Goal: Task Accomplishment & Management: Complete application form

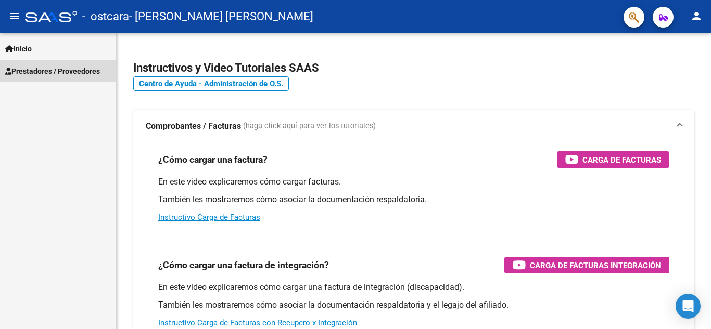
click at [30, 67] on span "Prestadores / Proveedores" at bounding box center [52, 71] width 95 height 11
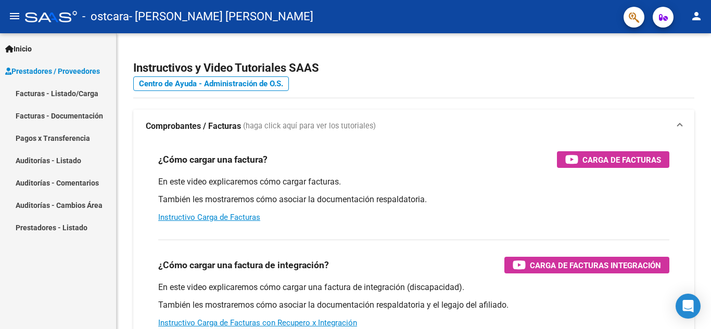
click at [38, 93] on link "Facturas - Listado/Carga" at bounding box center [58, 93] width 116 height 22
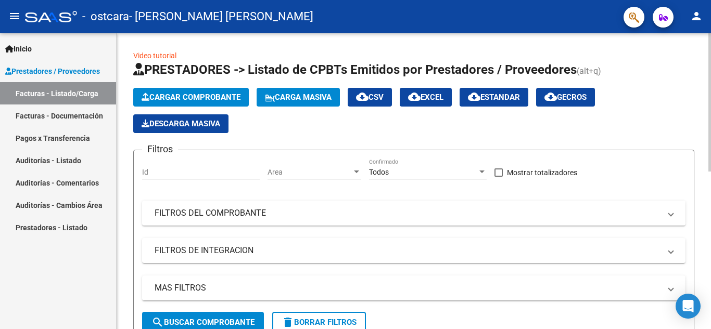
click at [195, 98] on span "Cargar Comprobante" at bounding box center [190, 97] width 99 height 9
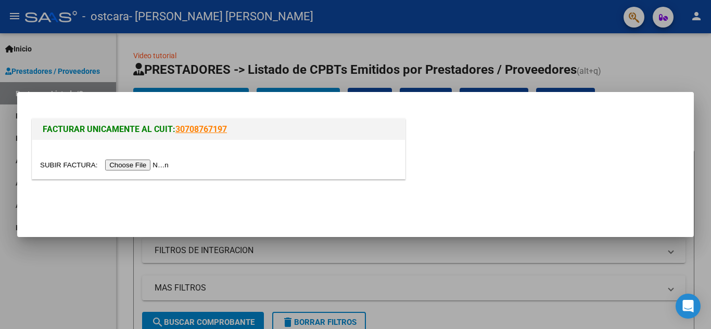
click at [123, 162] on input "file" at bounding box center [106, 165] width 132 height 11
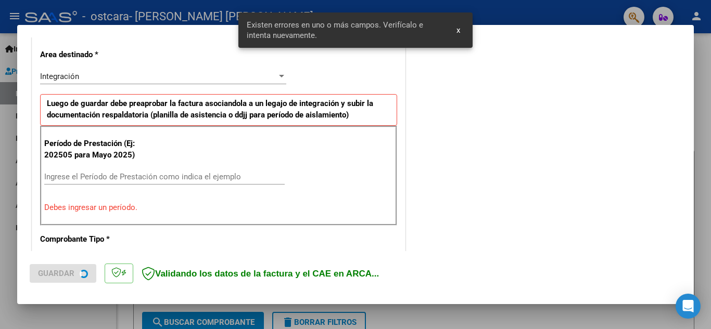
scroll to position [236, 0]
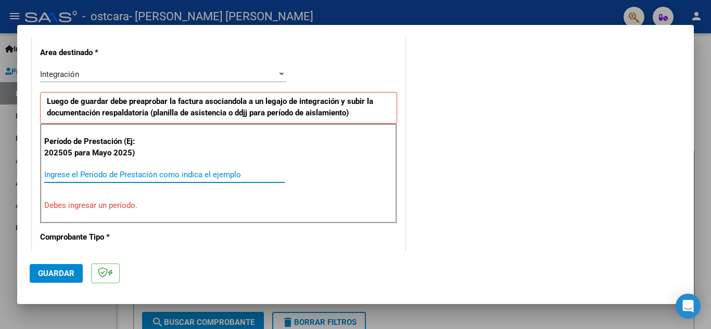
click at [114, 176] on input "Ingrese el Período de Prestación como indica el ejemplo" at bounding box center [164, 174] width 240 height 9
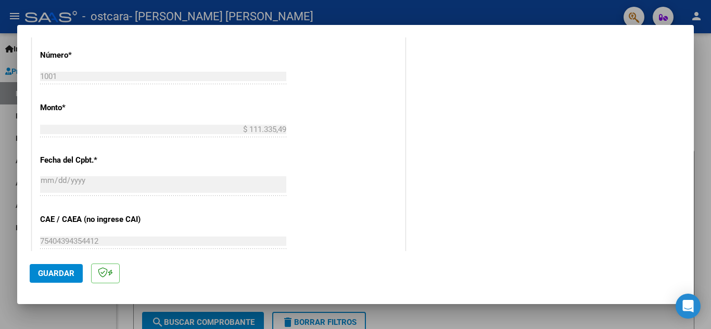
scroll to position [652, 0]
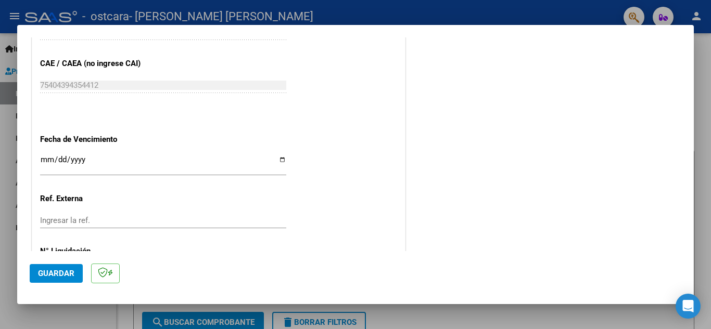
type input "202509"
click at [278, 159] on input "Ingresar la fecha" at bounding box center [163, 164] width 246 height 17
type input "[DATE]"
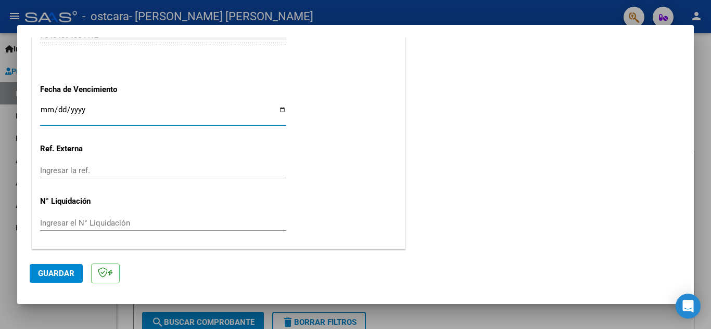
click at [63, 273] on span "Guardar" at bounding box center [56, 273] width 36 height 9
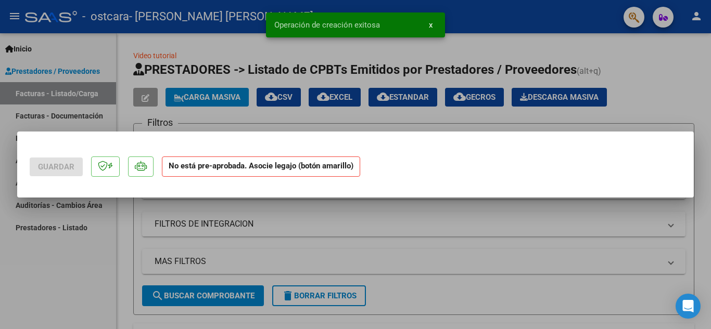
scroll to position [0, 0]
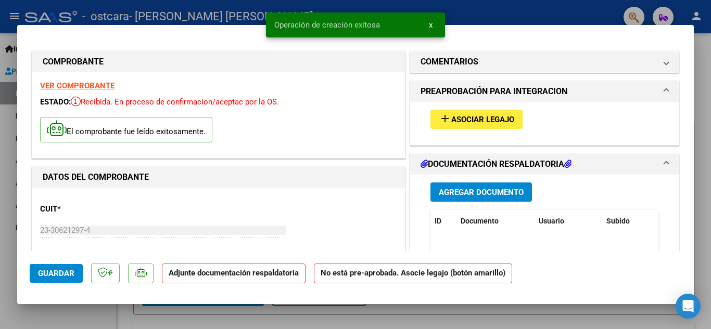
click at [454, 121] on span "Asociar Legajo" at bounding box center [482, 119] width 63 height 9
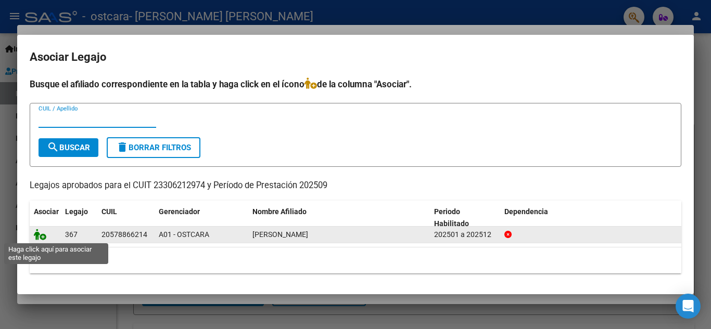
click at [41, 237] on icon at bounding box center [40, 234] width 12 height 11
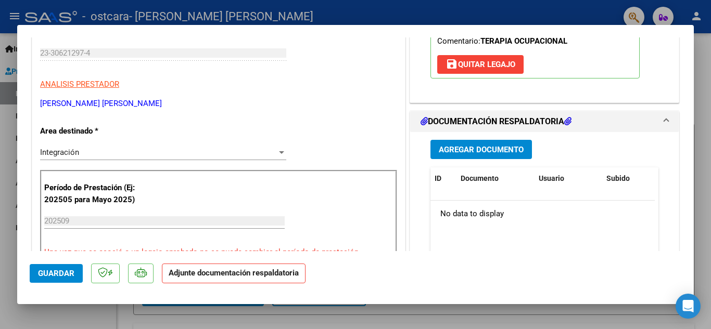
scroll to position [208, 0]
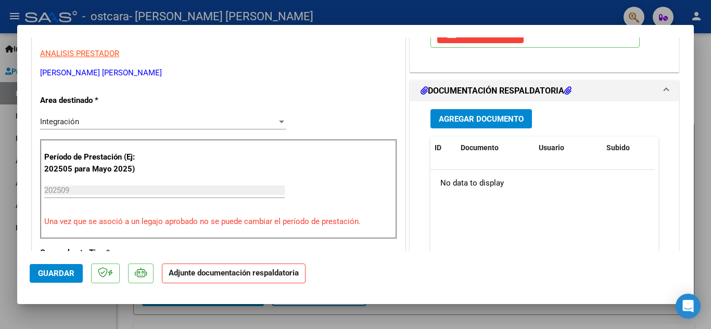
click at [479, 120] on span "Agregar Documento" at bounding box center [481, 118] width 85 height 9
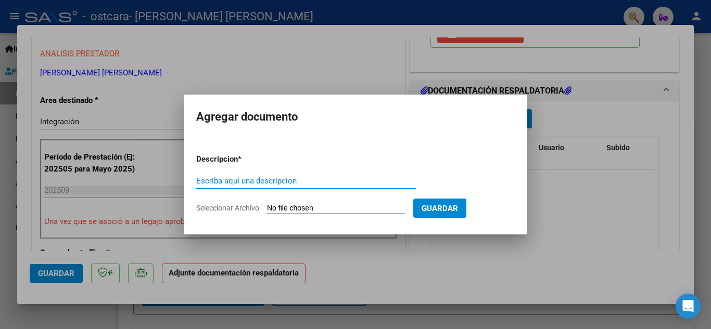
click at [287, 209] on input "Seleccionar Archivo" at bounding box center [336, 209] width 138 height 10
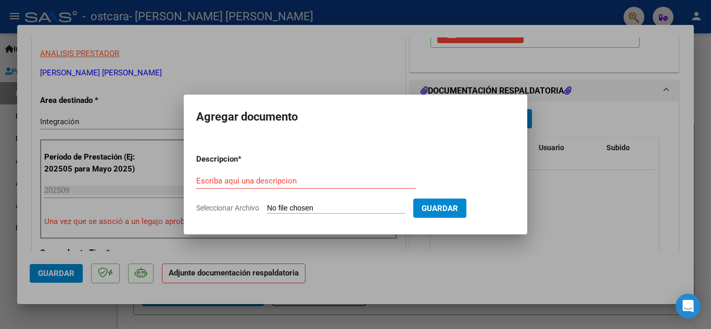
type input "C:\fakepath\1001 [PERSON_NAME] SEPT.pdf"
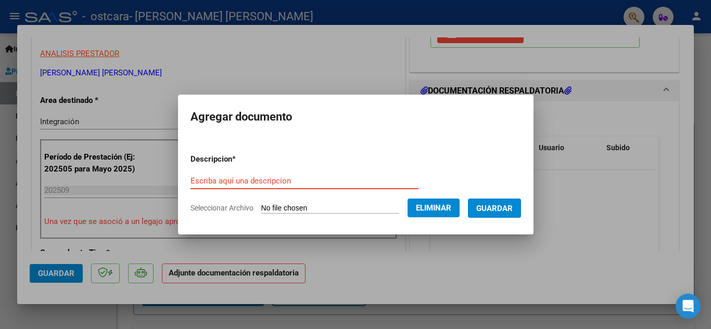
click at [234, 178] on input "Escriba aquí una descripcion" at bounding box center [304, 180] width 228 height 9
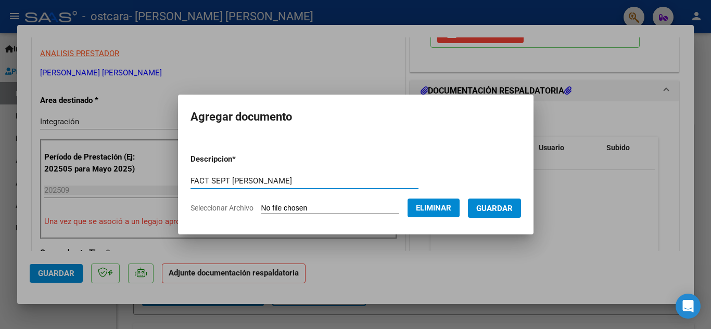
click at [200, 179] on input "FACT SEPT [PERSON_NAME]" at bounding box center [304, 180] width 228 height 9
type input "FACT TO SEPT TOMAS"
click at [498, 207] on span "Guardar" at bounding box center [494, 208] width 36 height 9
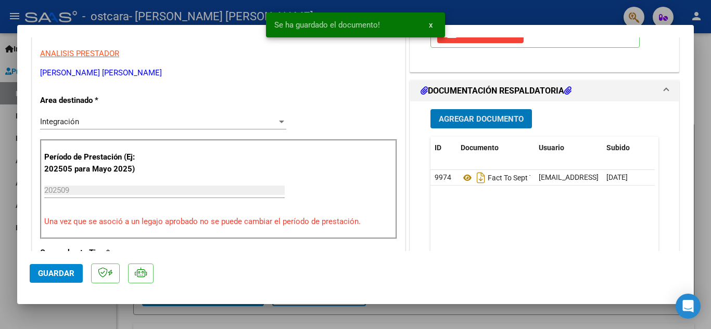
click at [459, 117] on span "Agregar Documento" at bounding box center [481, 118] width 85 height 9
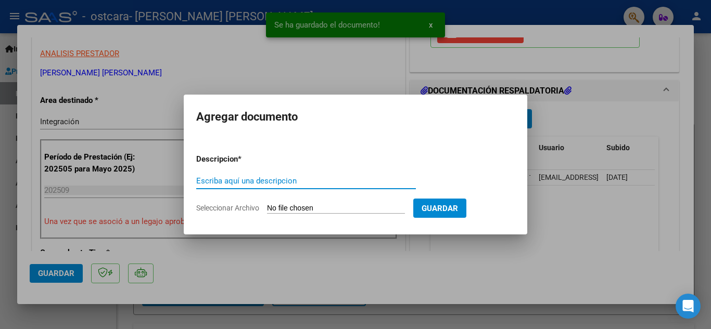
click at [300, 176] on input "Escriba aquí una descripcion" at bounding box center [306, 180] width 220 height 9
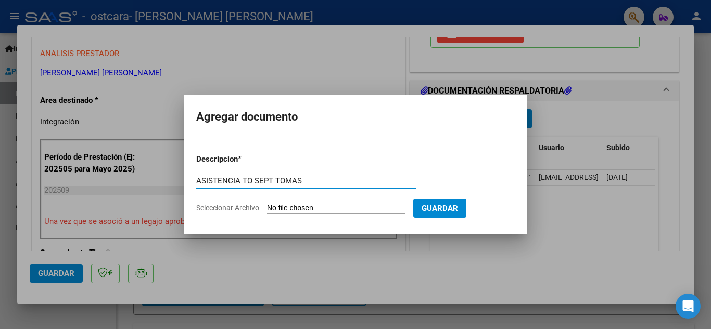
type input "ASISTENCIA TO SEPT TOMAS"
click at [281, 208] on input "Seleccionar Archivo" at bounding box center [336, 209] width 138 height 10
type input "C:\fakepath\asist sept [PERSON_NAME].pdf"
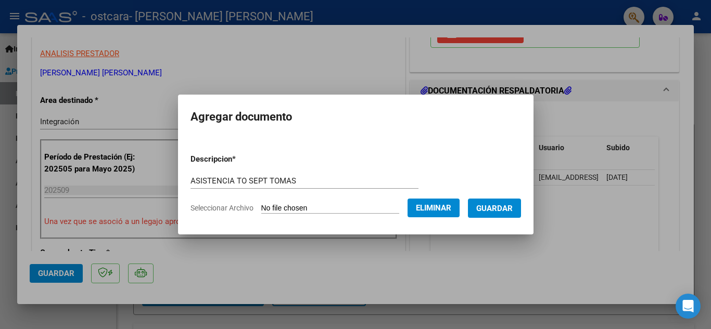
click at [508, 204] on span "Guardar" at bounding box center [494, 208] width 36 height 9
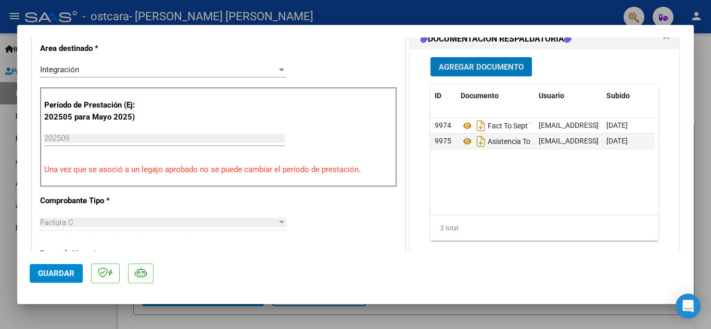
scroll to position [0, 0]
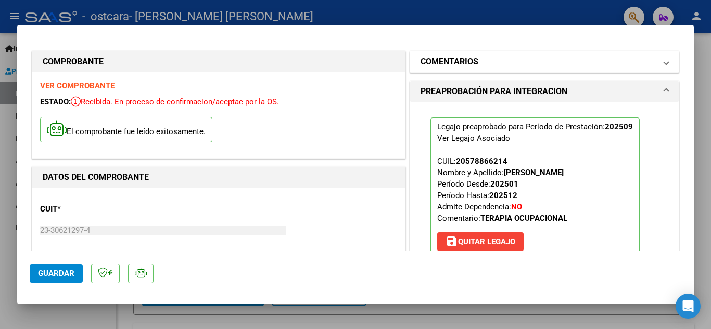
click at [664, 65] on span at bounding box center [666, 62] width 4 height 12
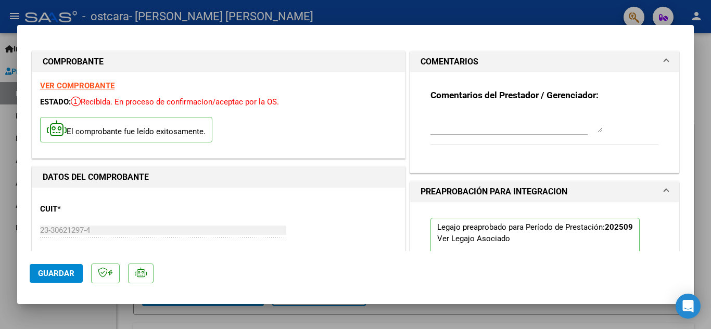
click at [664, 61] on span at bounding box center [666, 62] width 4 height 12
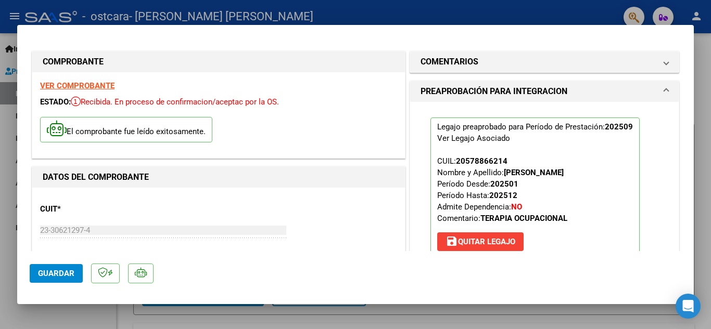
drag, startPoint x: 57, startPoint y: 270, endPoint x: 63, endPoint y: 259, distance: 12.3
click at [58, 270] on span "Guardar" at bounding box center [56, 273] width 36 height 9
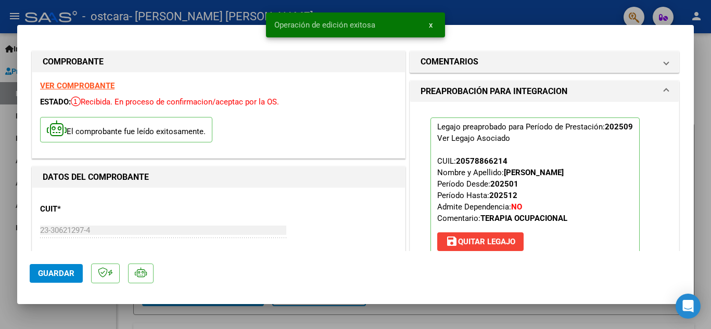
click at [700, 47] on div at bounding box center [355, 164] width 711 height 329
type input "$ 0,00"
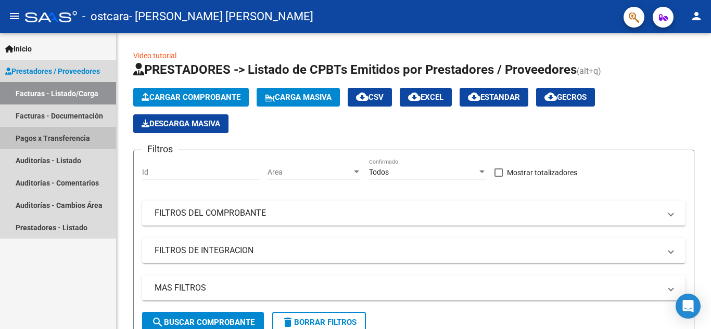
click at [43, 135] on link "Pagos x Transferencia" at bounding box center [58, 138] width 116 height 22
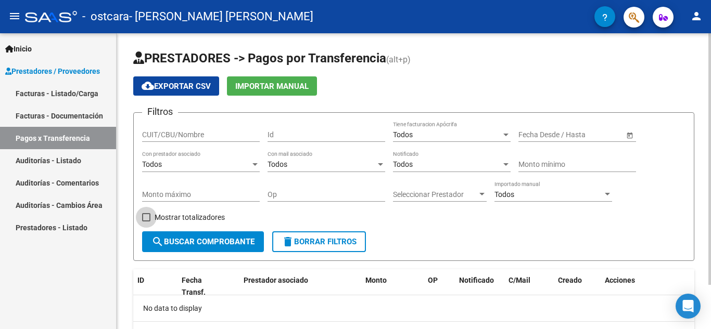
click at [147, 214] on span at bounding box center [146, 217] width 8 height 8
click at [146, 222] on input "Mostrar totalizadores" at bounding box center [146, 222] width 1 height 1
checkbox input "true"
click at [214, 241] on span "search Buscar Comprobante" at bounding box center [202, 241] width 103 height 9
click at [470, 196] on span "Seleccionar Prestador" at bounding box center [435, 194] width 84 height 9
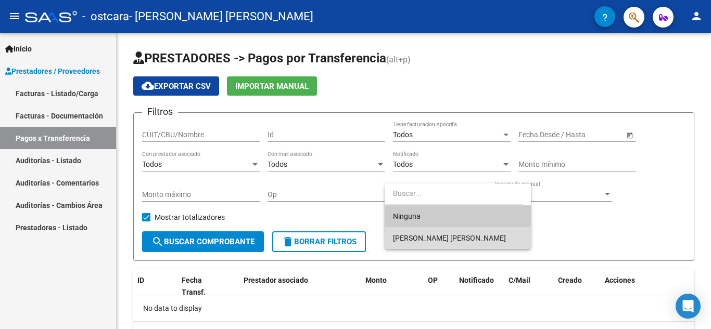
click at [482, 232] on span "[PERSON_NAME] [PERSON_NAME]" at bounding box center [458, 238] width 130 height 22
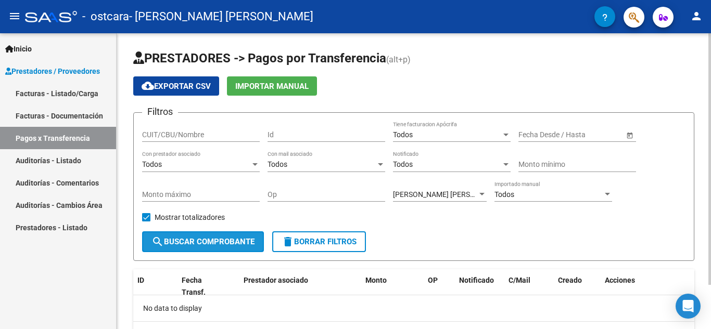
click at [203, 241] on span "search Buscar Comprobante" at bounding box center [202, 241] width 103 height 9
